Goal: Task Accomplishment & Management: Manage account settings

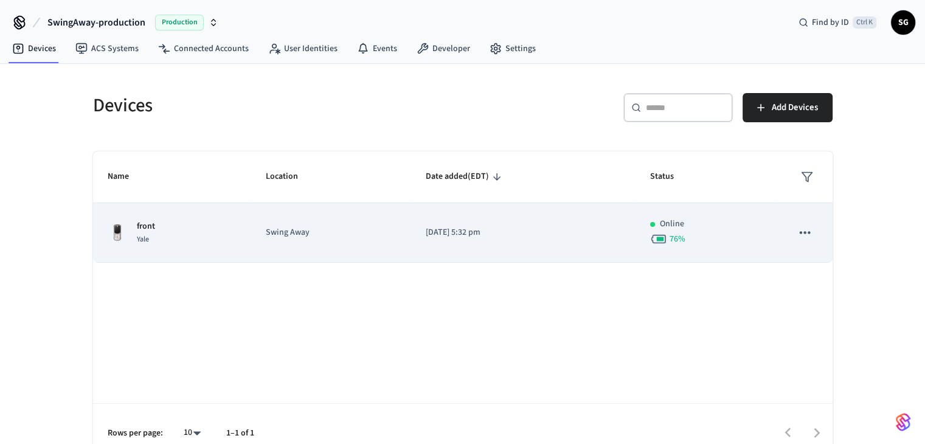
click at [185, 231] on div "front Yale" at bounding box center [173, 233] width 130 height 26
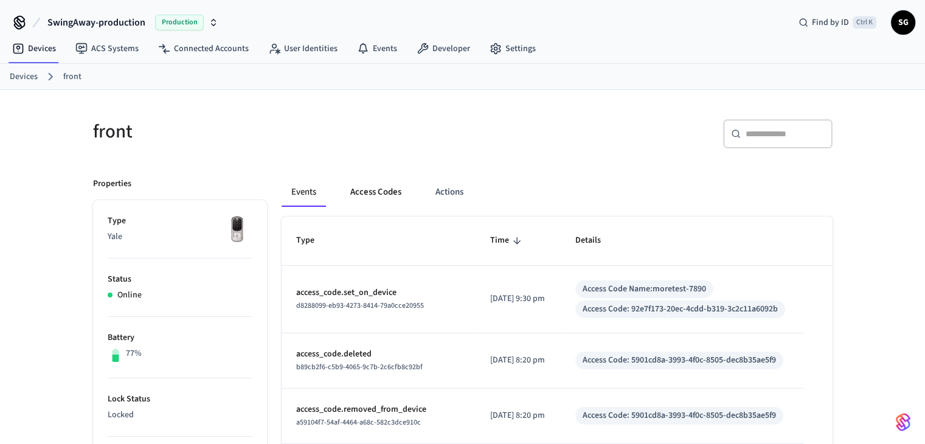
click at [394, 193] on button "Access Codes" at bounding box center [375, 192] width 71 height 29
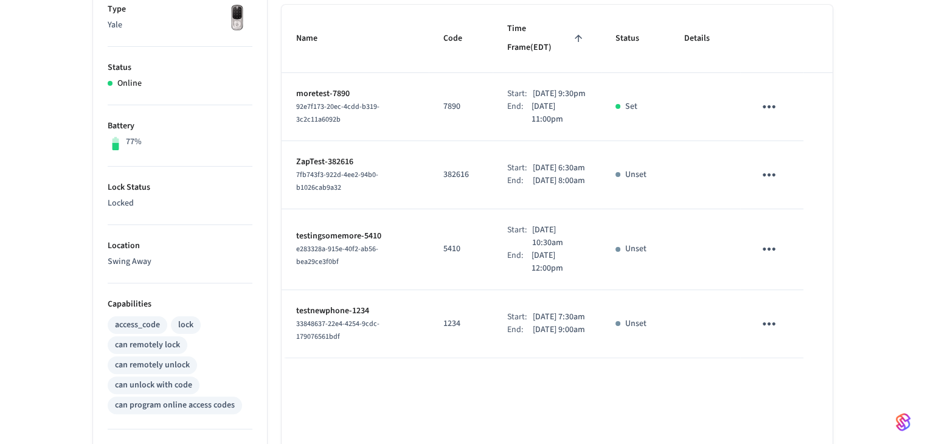
scroll to position [61, 0]
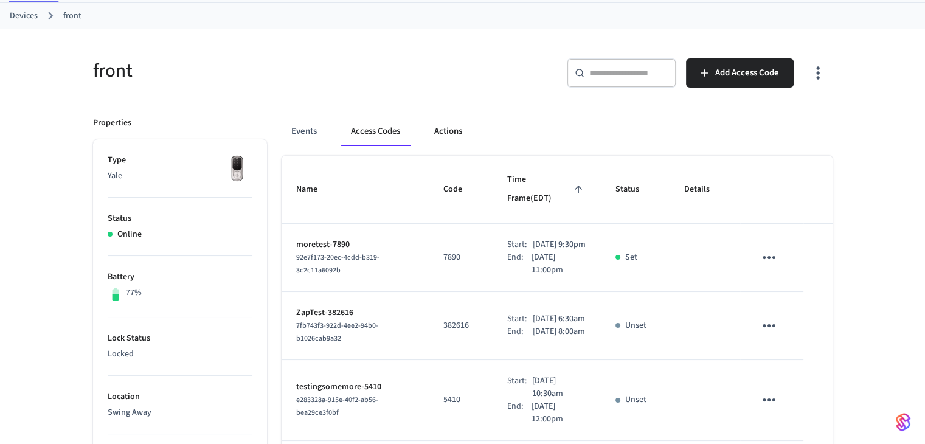
click at [449, 128] on button "Actions" at bounding box center [447, 131] width 47 height 29
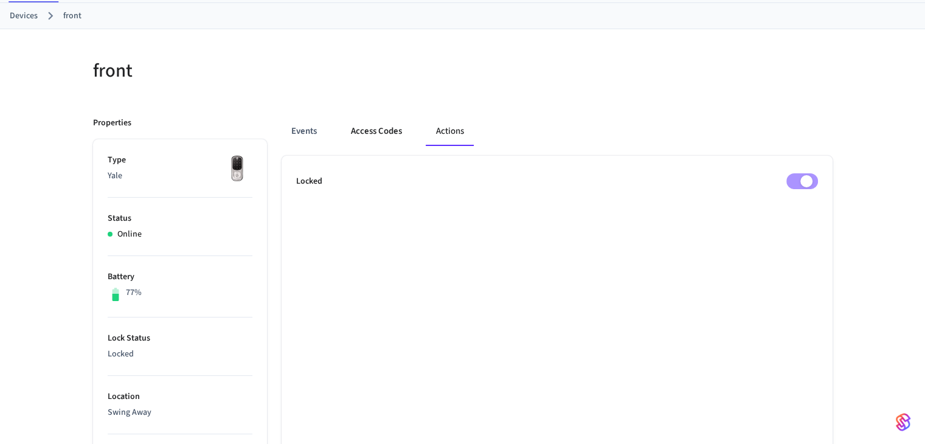
click at [404, 130] on button "Access Codes" at bounding box center [376, 131] width 71 height 29
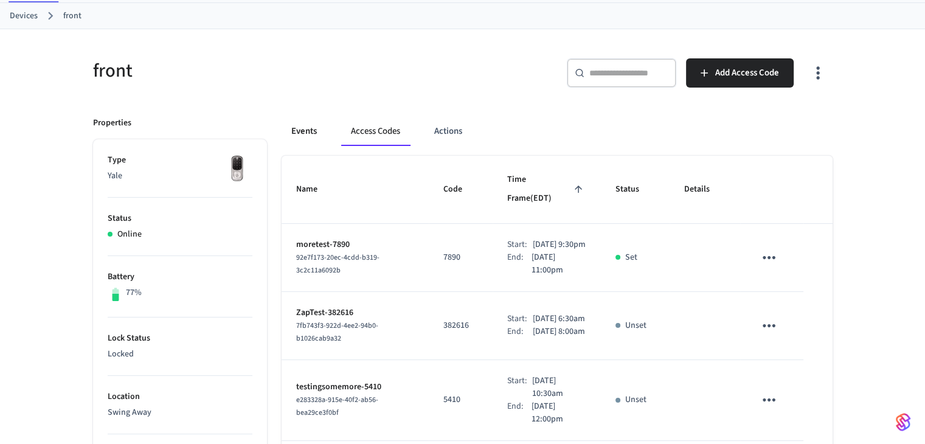
click at [312, 133] on button "Events" at bounding box center [304, 131] width 45 height 29
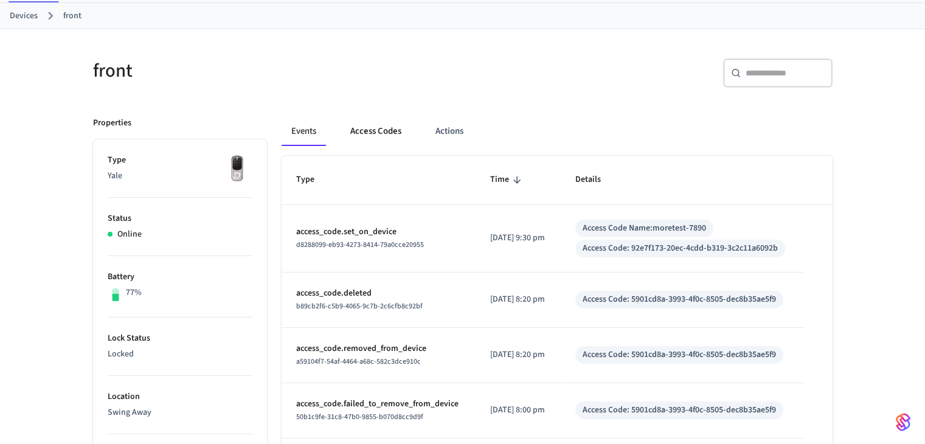
click at [396, 122] on button "Access Codes" at bounding box center [375, 131] width 71 height 29
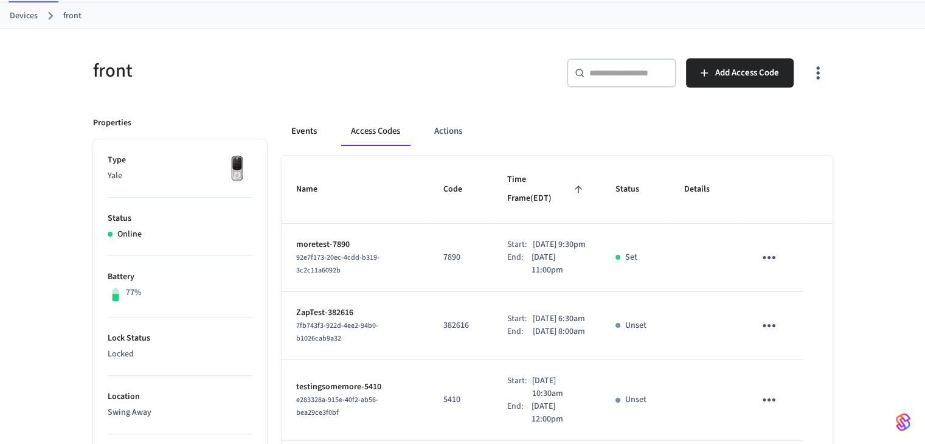
click at [296, 122] on button "Events" at bounding box center [304, 131] width 45 height 29
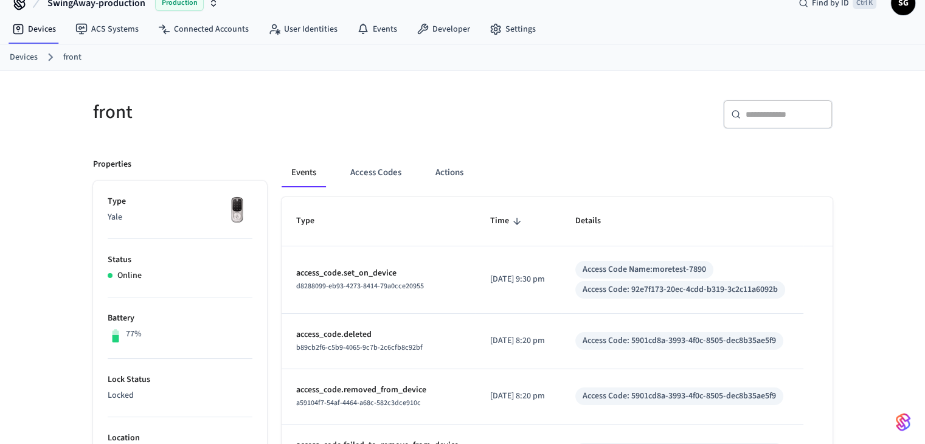
scroll to position [0, 0]
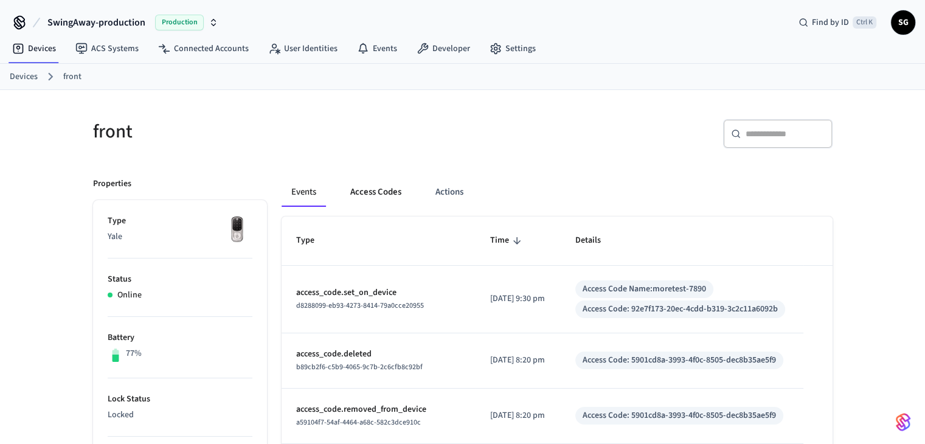
click at [385, 188] on button "Access Codes" at bounding box center [375, 192] width 71 height 29
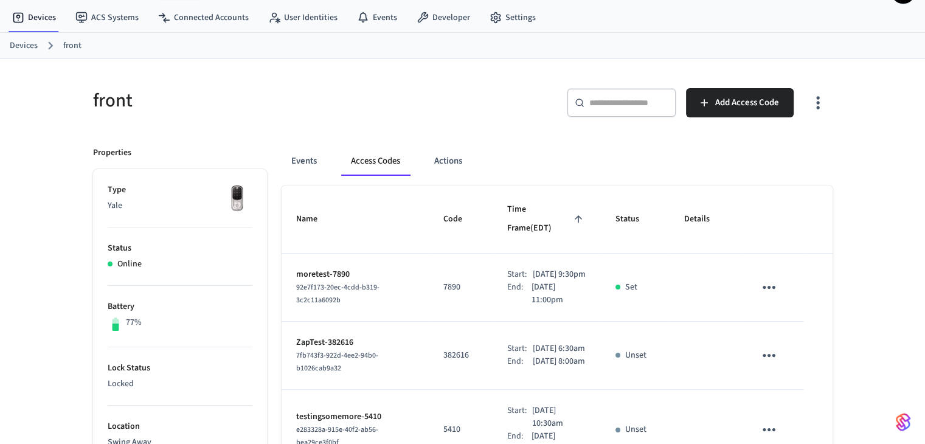
scroll to position [61, 0]
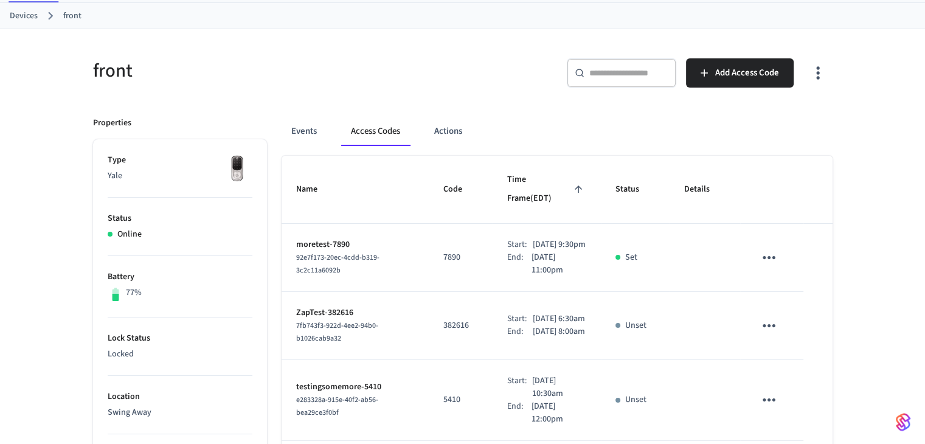
click at [443, 251] on p "7890" at bounding box center [460, 257] width 35 height 13
click at [773, 256] on icon "sticky table" at bounding box center [768, 257] width 13 height 3
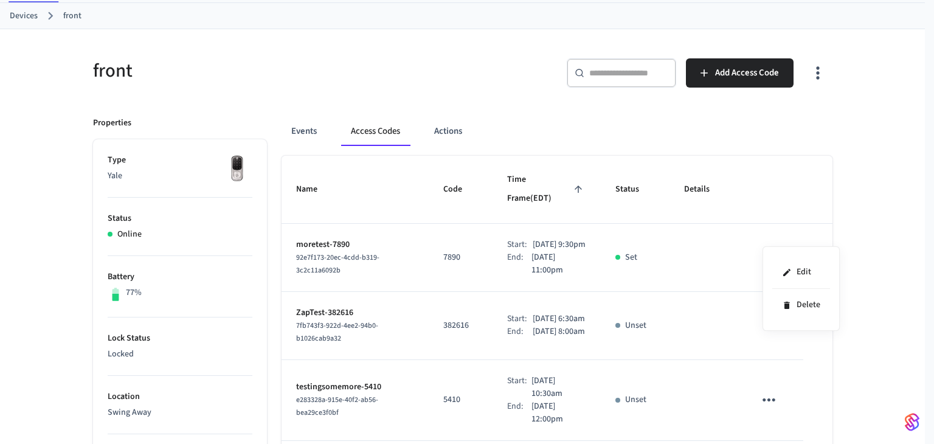
drag, startPoint x: 705, startPoint y: 188, endPoint x: 700, endPoint y: 181, distance: 9.0
click at [702, 184] on div at bounding box center [467, 222] width 934 height 444
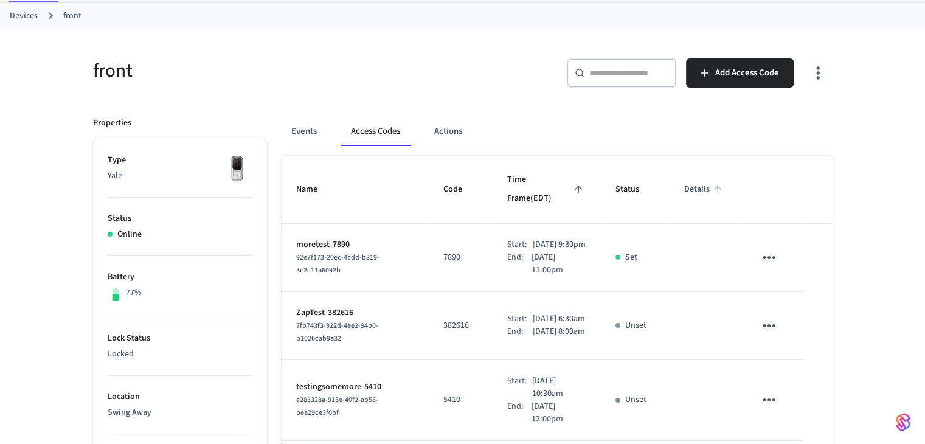
click at [698, 180] on span "Details" at bounding box center [704, 189] width 41 height 19
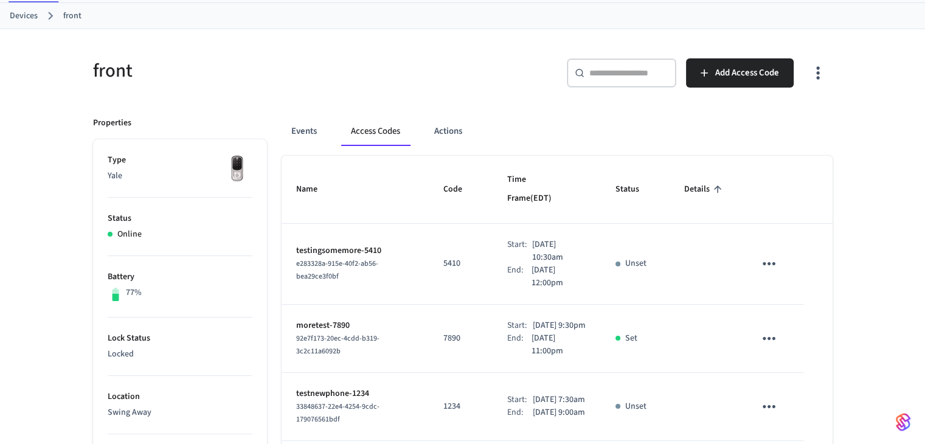
click at [687, 180] on span "Details" at bounding box center [704, 189] width 41 height 19
click at [303, 180] on span "Name" at bounding box center [314, 189] width 37 height 19
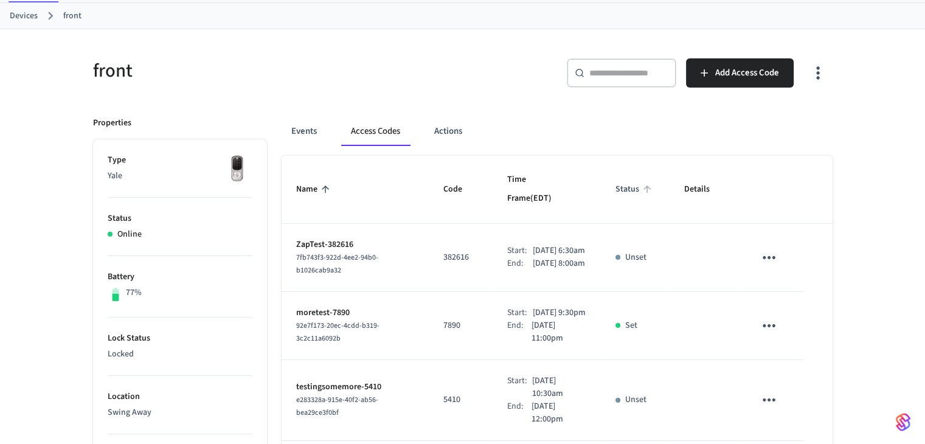
click at [617, 180] on span "Status" at bounding box center [635, 189] width 40 height 19
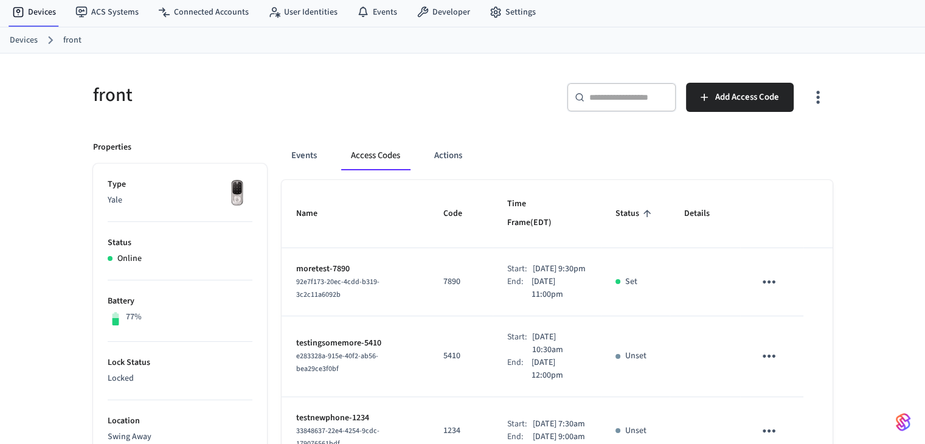
scroll to position [0, 0]
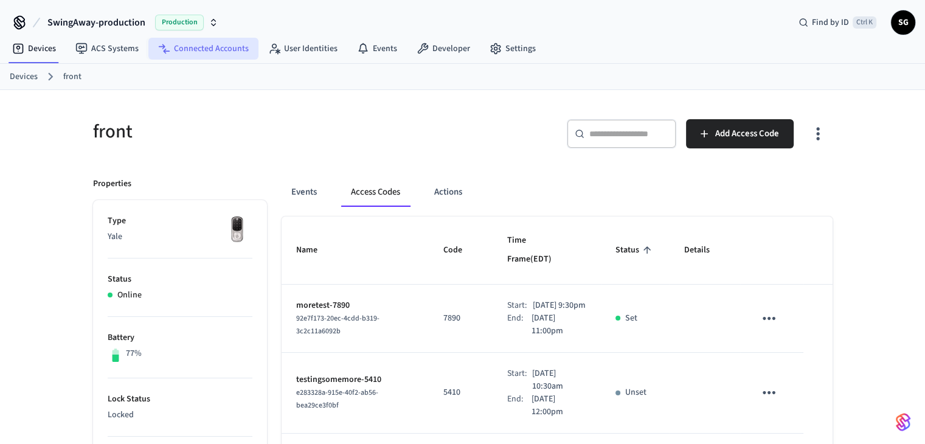
click at [233, 50] on link "Connected Accounts" at bounding box center [203, 49] width 110 height 22
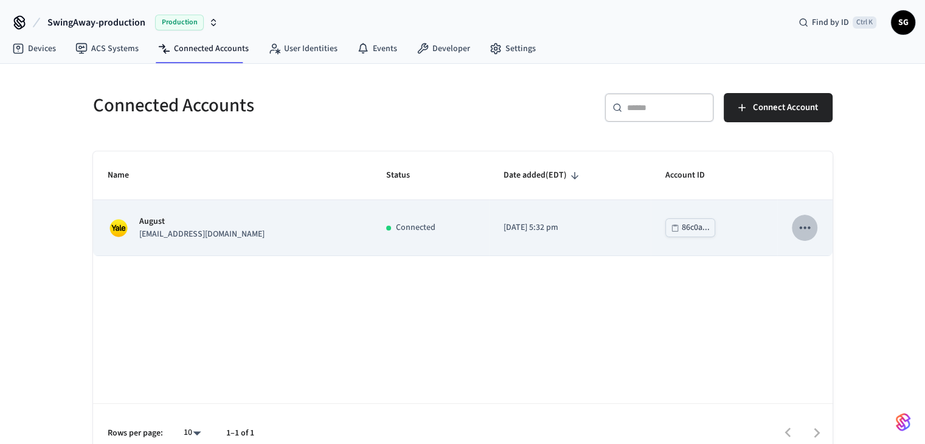
click at [811, 234] on icon "sticky table" at bounding box center [805, 227] width 16 height 16
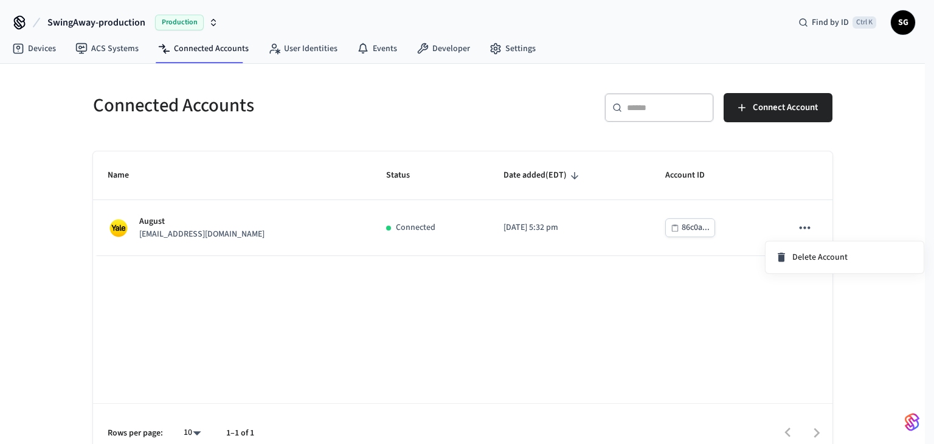
click at [480, 118] on div at bounding box center [467, 222] width 934 height 444
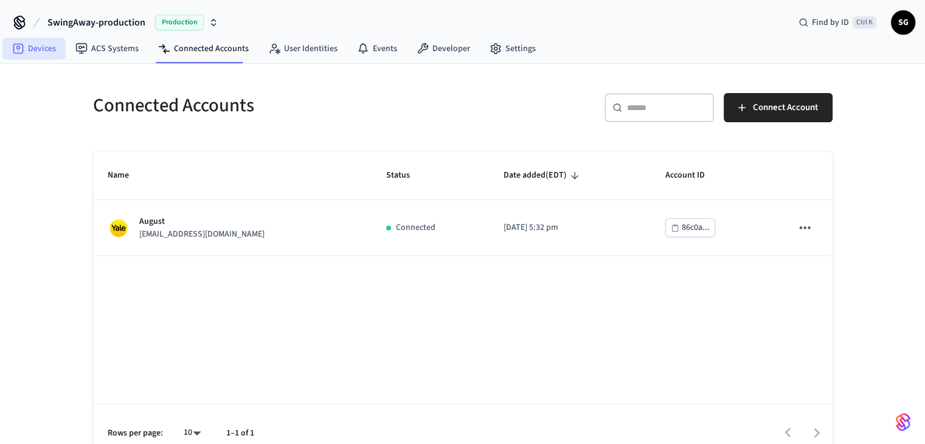
click at [29, 59] on link "Devices" at bounding box center [33, 49] width 63 height 22
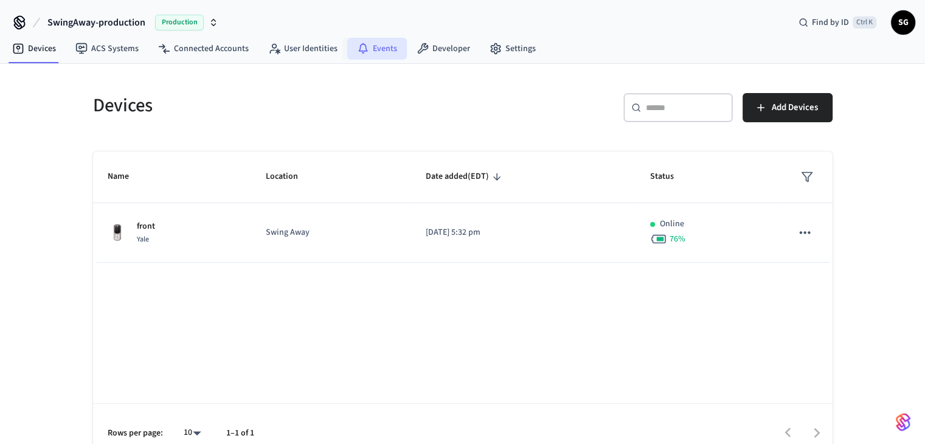
click at [370, 47] on link "Events" at bounding box center [377, 49] width 60 height 22
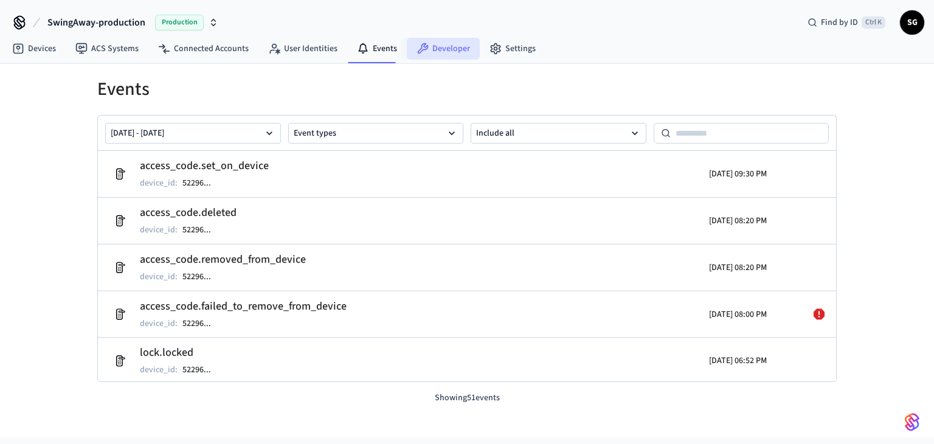
click at [437, 48] on link "Developer" at bounding box center [443, 49] width 73 height 22
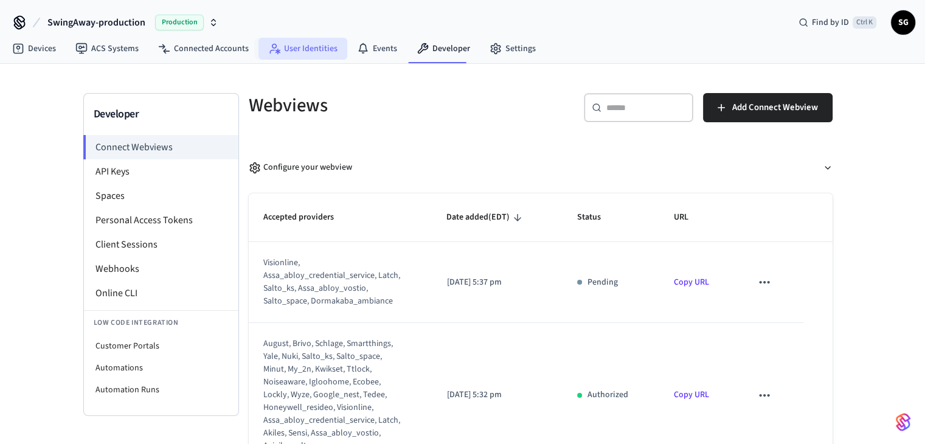
click at [314, 49] on link "User Identities" at bounding box center [302, 49] width 89 height 22
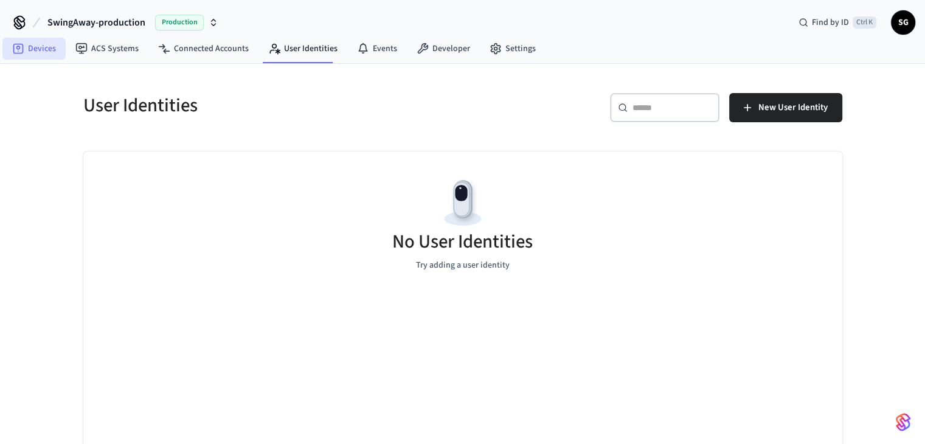
click at [44, 47] on link "Devices" at bounding box center [33, 49] width 63 height 22
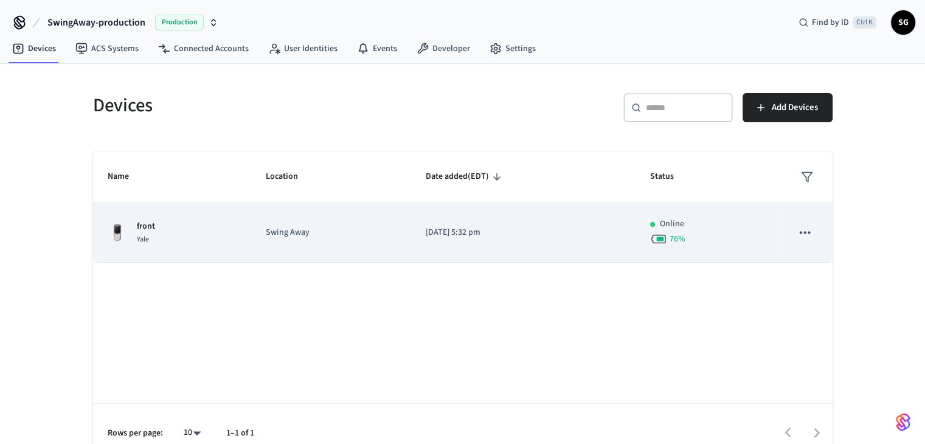
click at [139, 228] on p "front" at bounding box center [146, 226] width 18 height 13
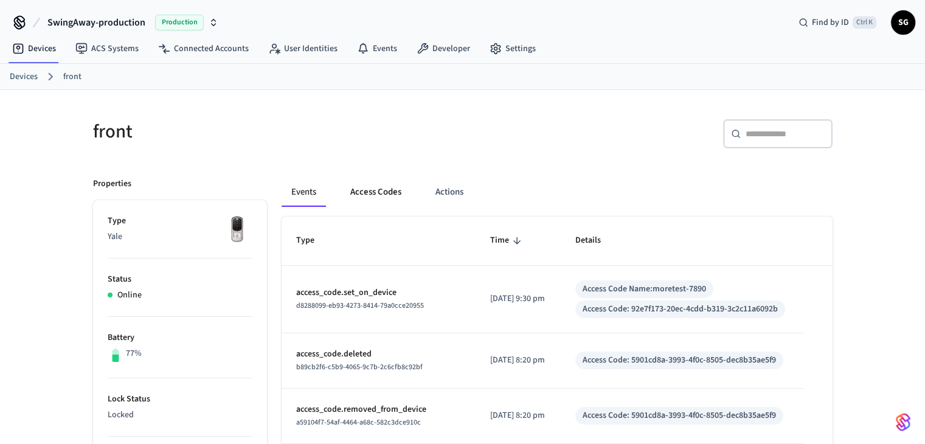
click at [368, 190] on button "Access Codes" at bounding box center [375, 192] width 71 height 29
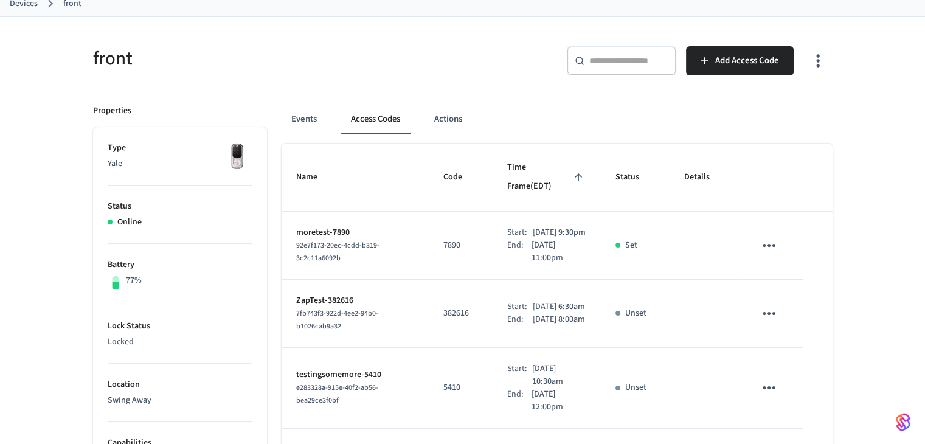
scroll to position [61, 0]
